Goal: Information Seeking & Learning: Learn about a topic

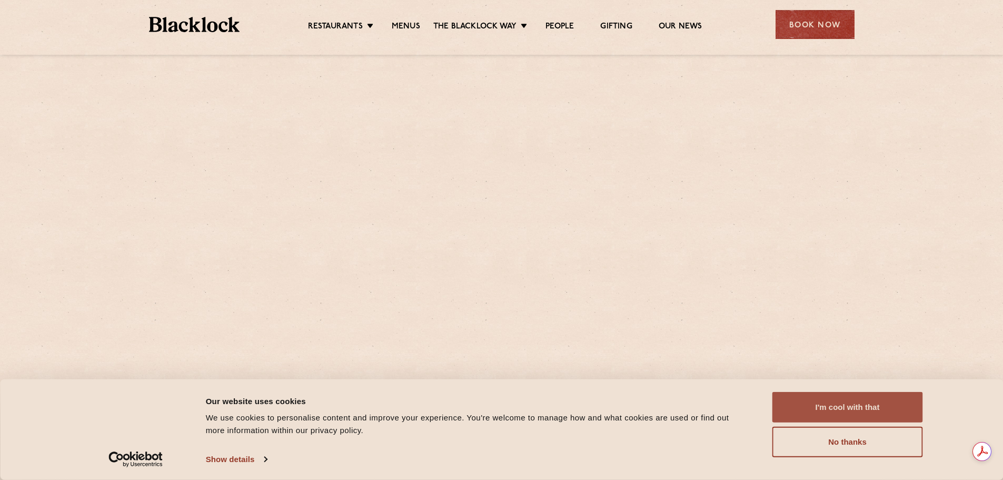
click at [827, 409] on button "I'm cool with that" at bounding box center [848, 407] width 151 height 31
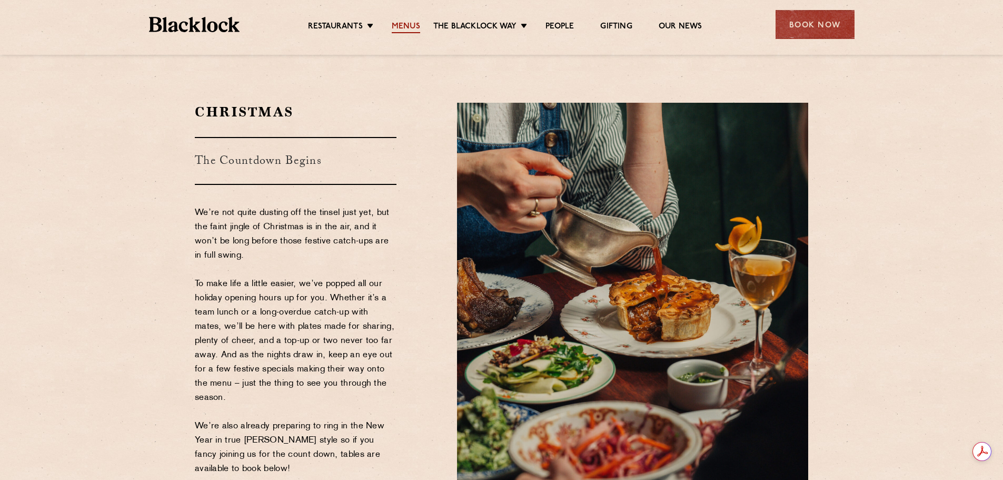
click at [409, 23] on link "Menus" at bounding box center [406, 28] width 28 height 12
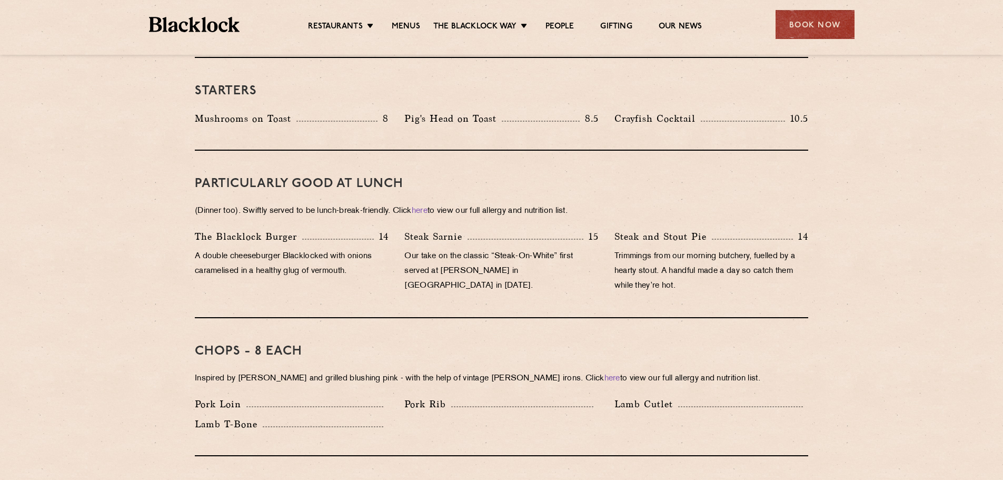
scroll to position [843, 0]
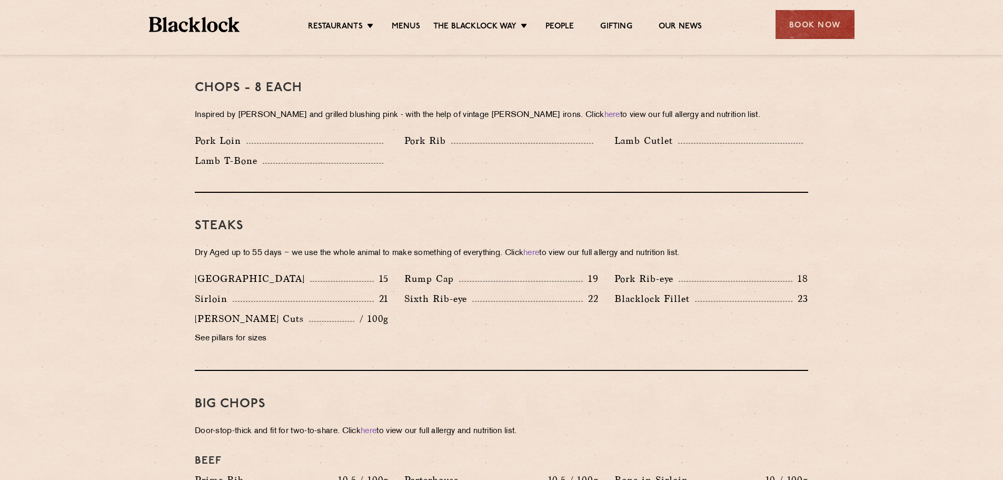
click at [714, 291] on div "[PERSON_NAME] Fillet 23" at bounding box center [712, 298] width 194 height 15
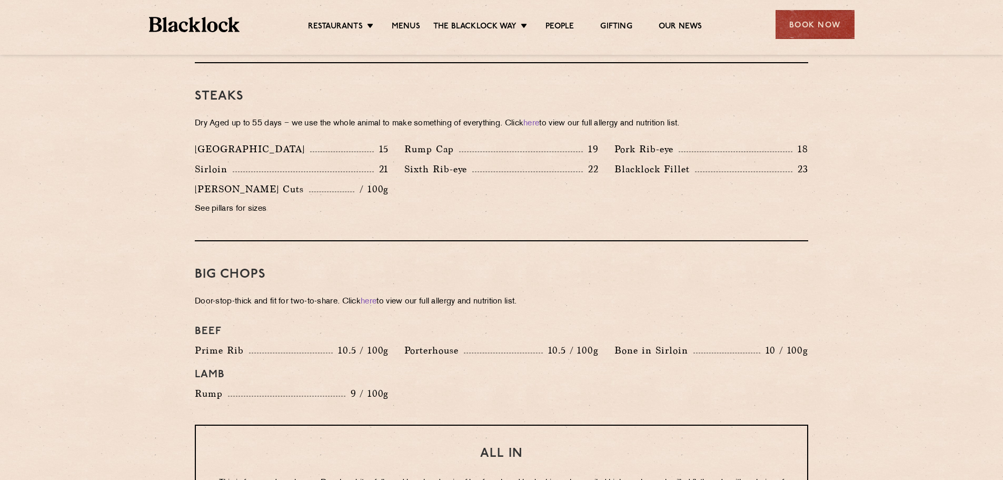
scroll to position [948, 0]
